Goal: Navigation & Orientation: Find specific page/section

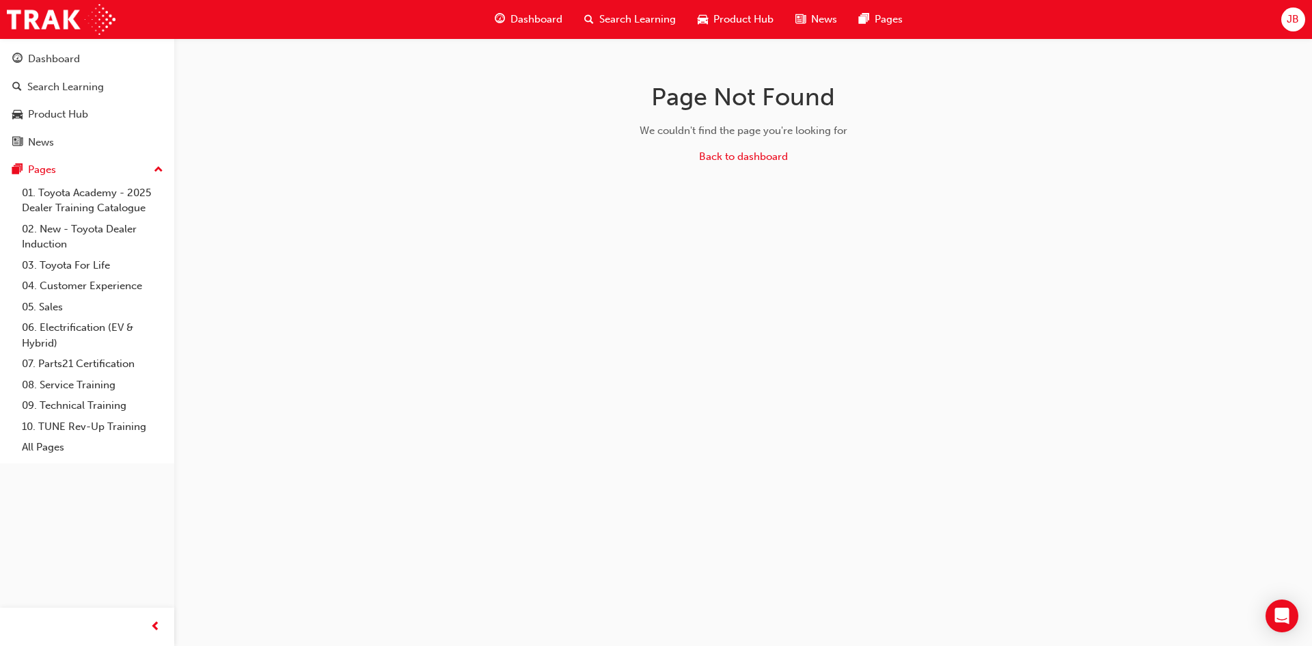
click at [534, 20] on span "Dashboard" at bounding box center [537, 20] width 52 height 16
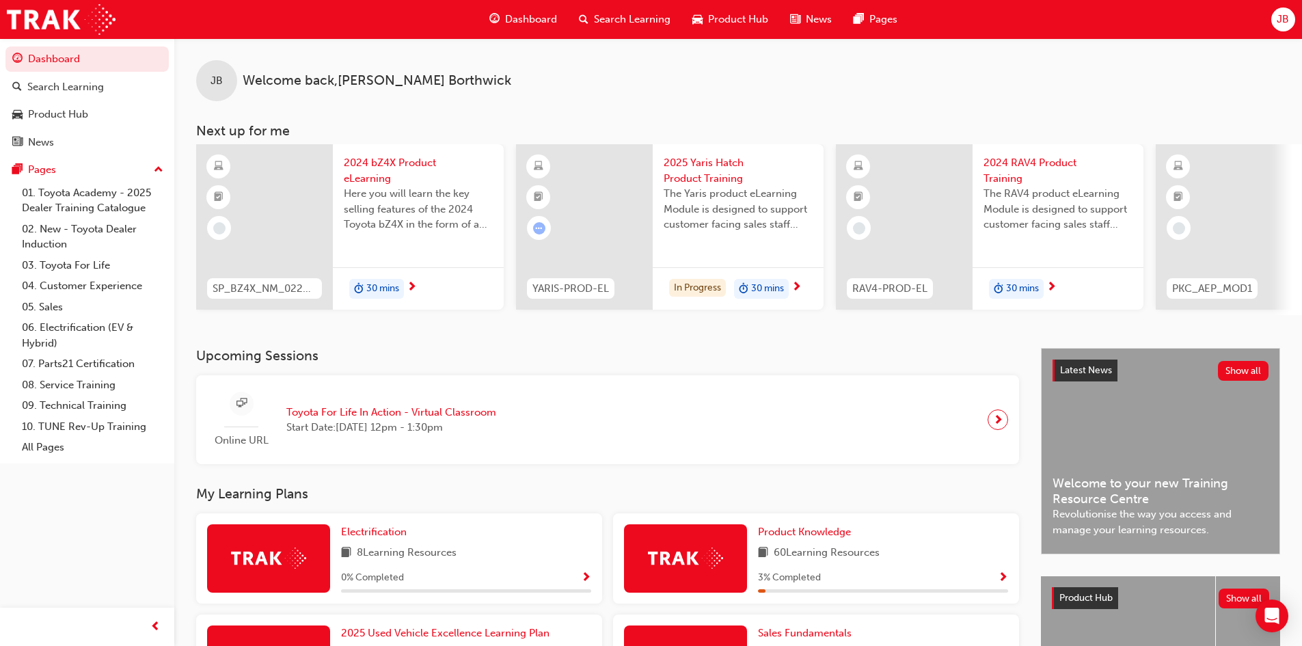
click at [542, 23] on span "Dashboard" at bounding box center [531, 20] width 52 height 16
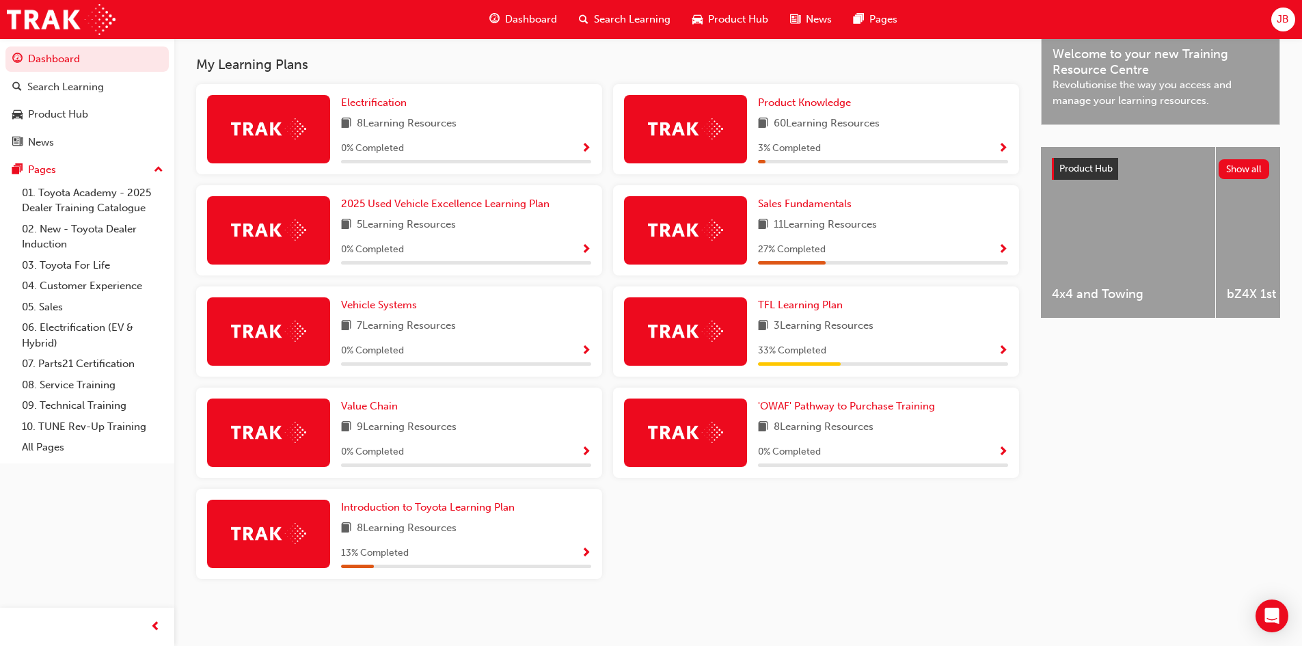
scroll to position [435, 0]
